Goal: Navigation & Orientation: Find specific page/section

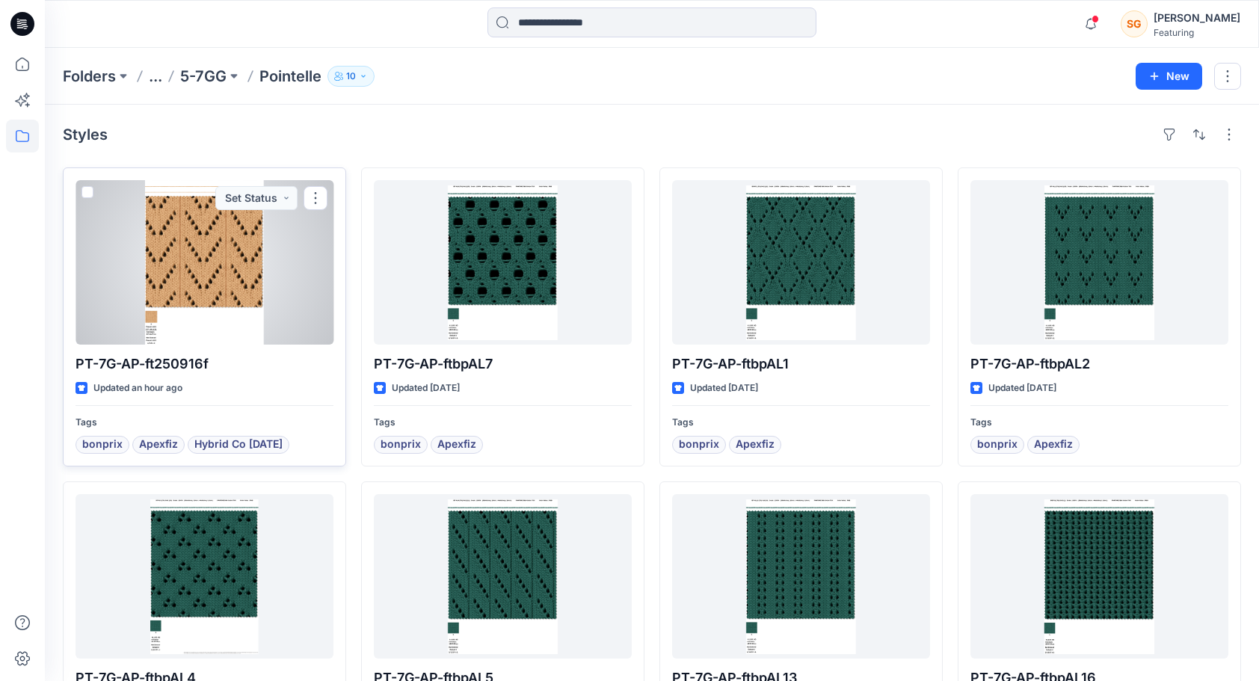
click at [231, 285] on div at bounding box center [205, 262] width 258 height 165
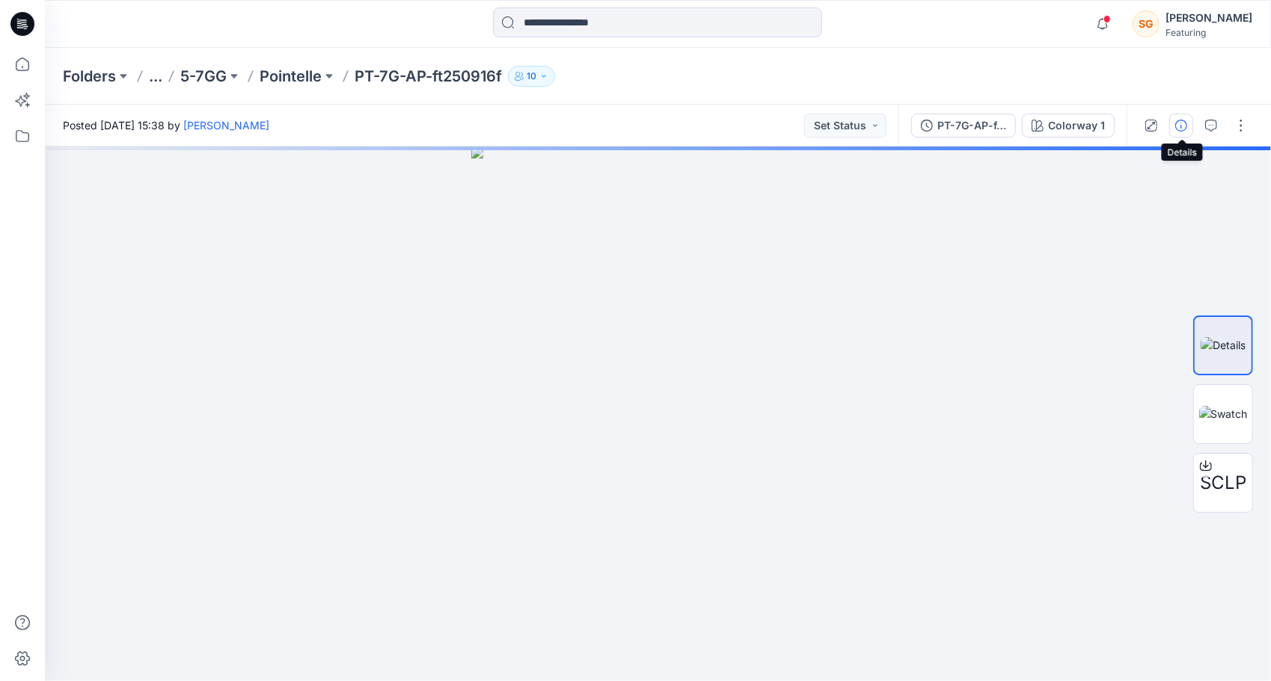
click at [1182, 130] on icon "button" at bounding box center [1181, 126] width 12 height 12
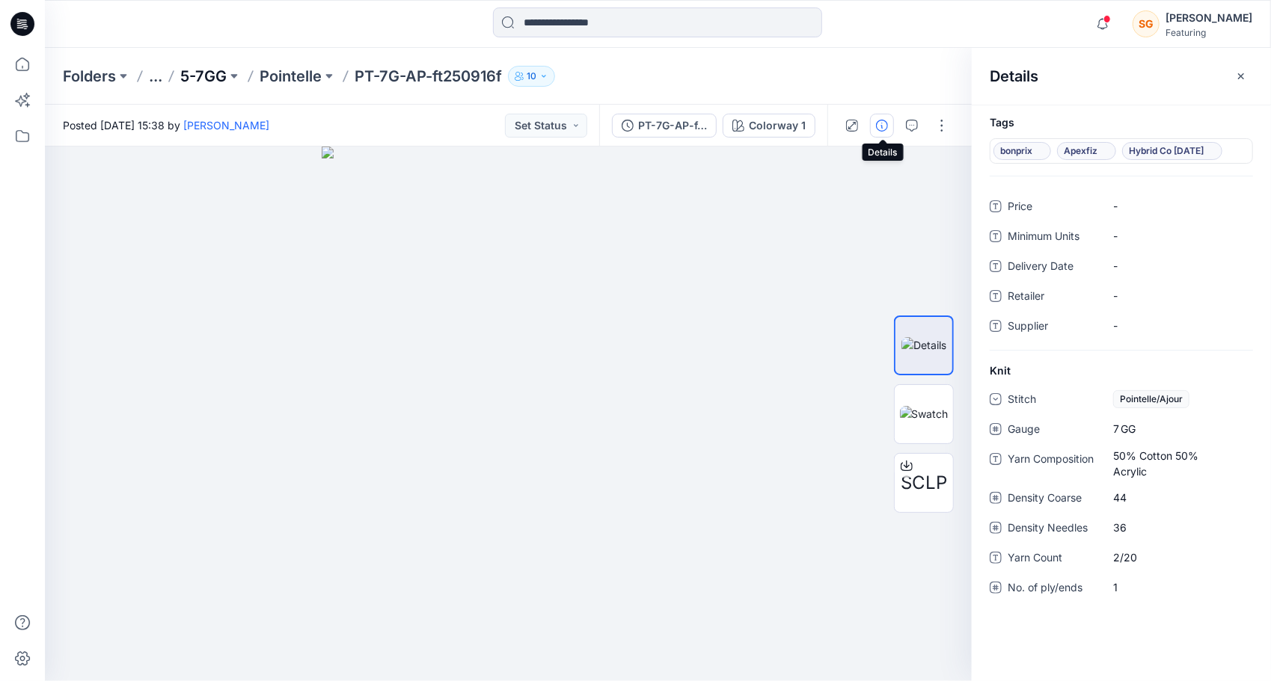
click at [193, 73] on p "5-7GG" at bounding box center [203, 76] width 46 height 21
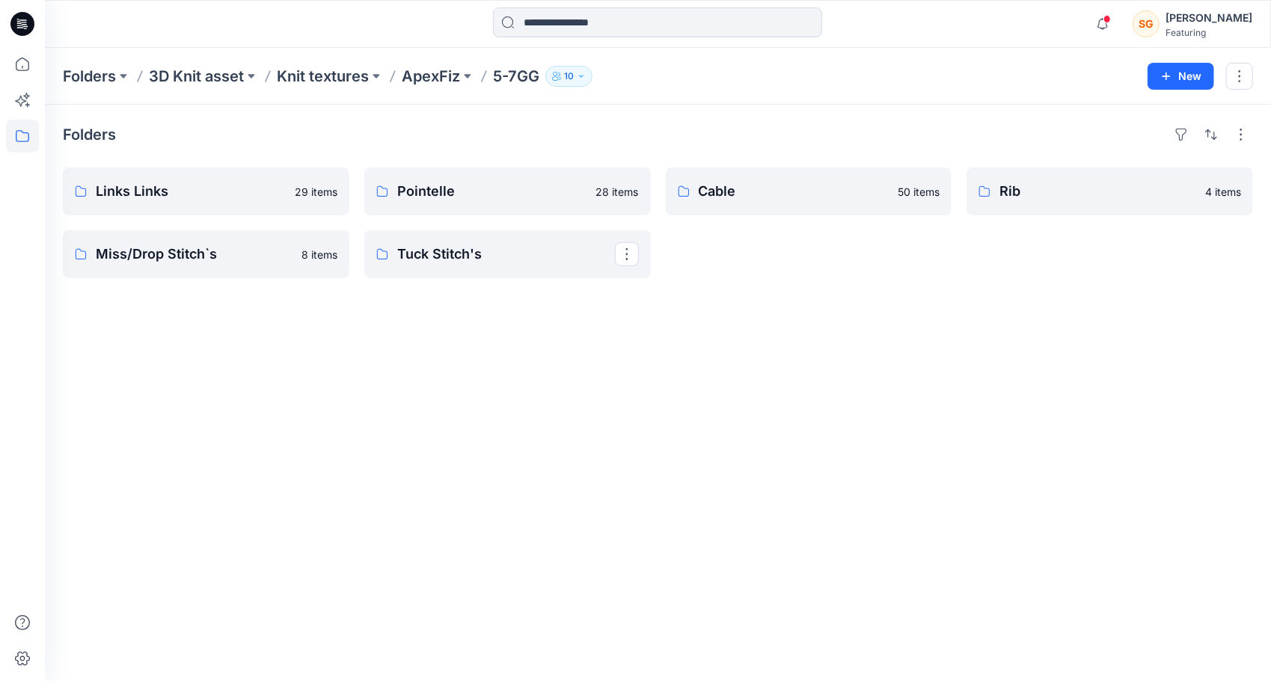
drag, startPoint x: 423, startPoint y: 251, endPoint x: 420, endPoint y: 259, distance: 7.8
click at [420, 259] on p "Tuck Stitch's" at bounding box center [506, 254] width 218 height 21
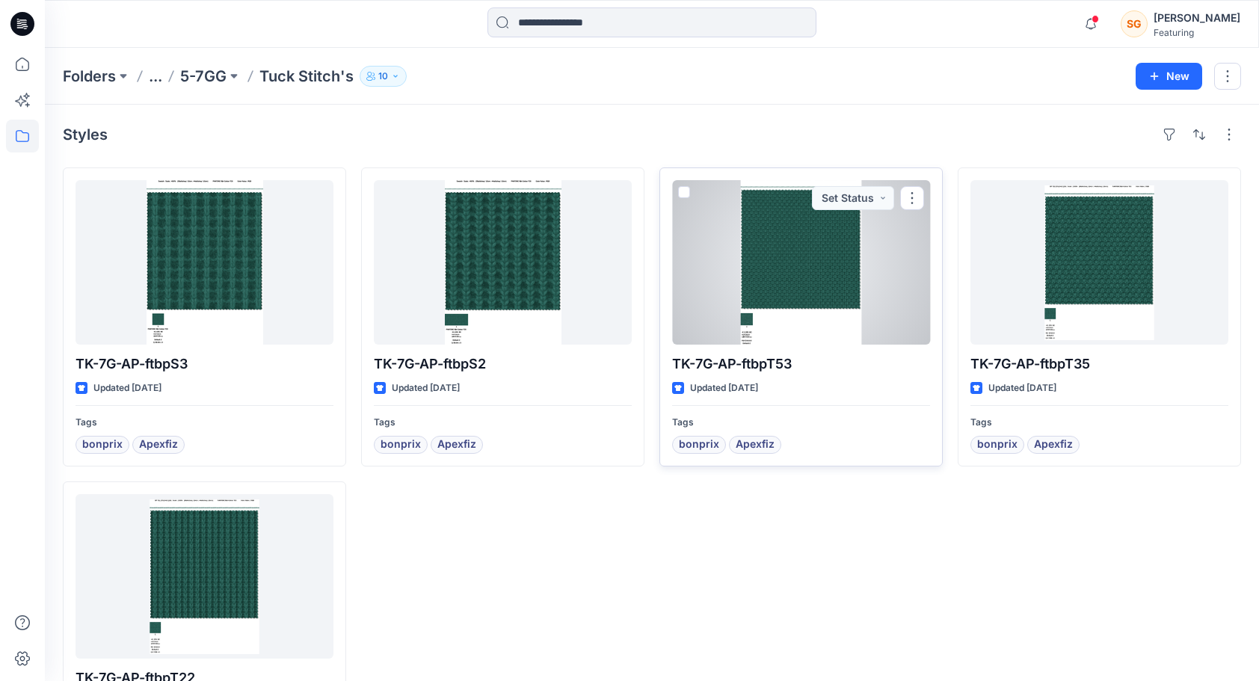
click at [791, 242] on div at bounding box center [801, 262] width 258 height 165
